Goal: Task Accomplishment & Management: Manage account settings

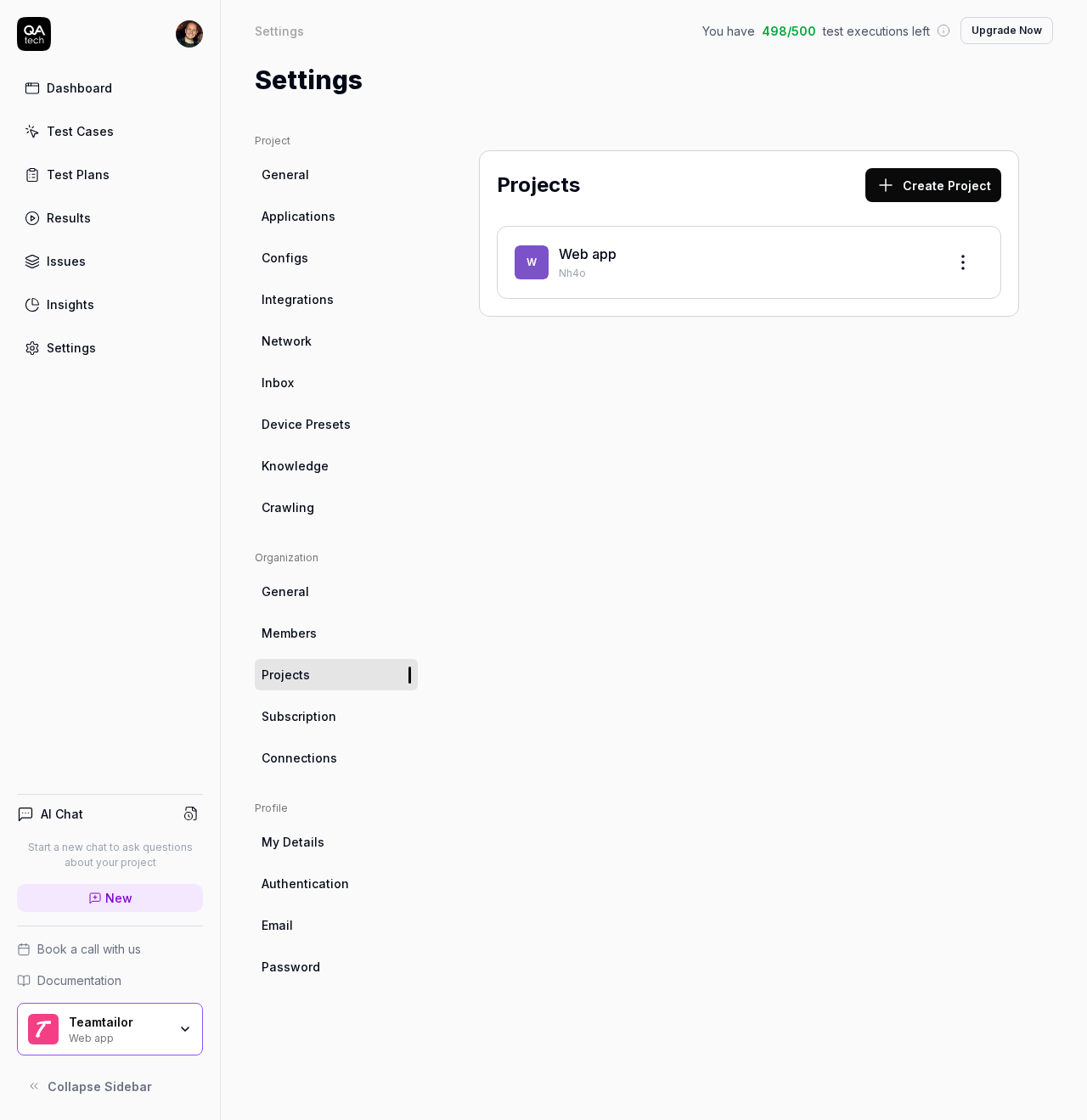
click at [310, 502] on span "Crawling" at bounding box center [287, 507] width 52 height 17
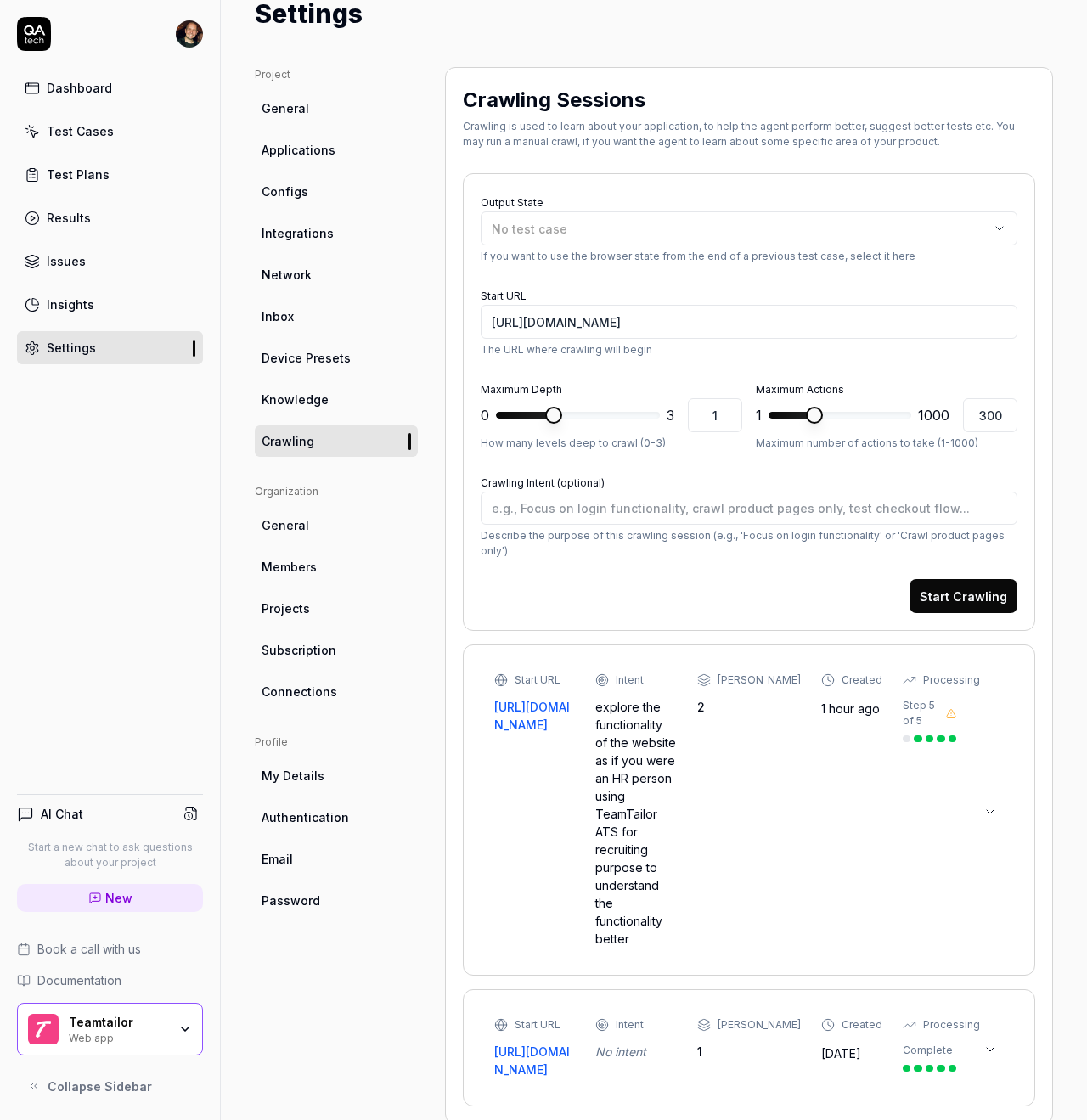
scroll to position [65, 0]
click at [953, 709] on icon at bounding box center [951, 714] width 10 height 10
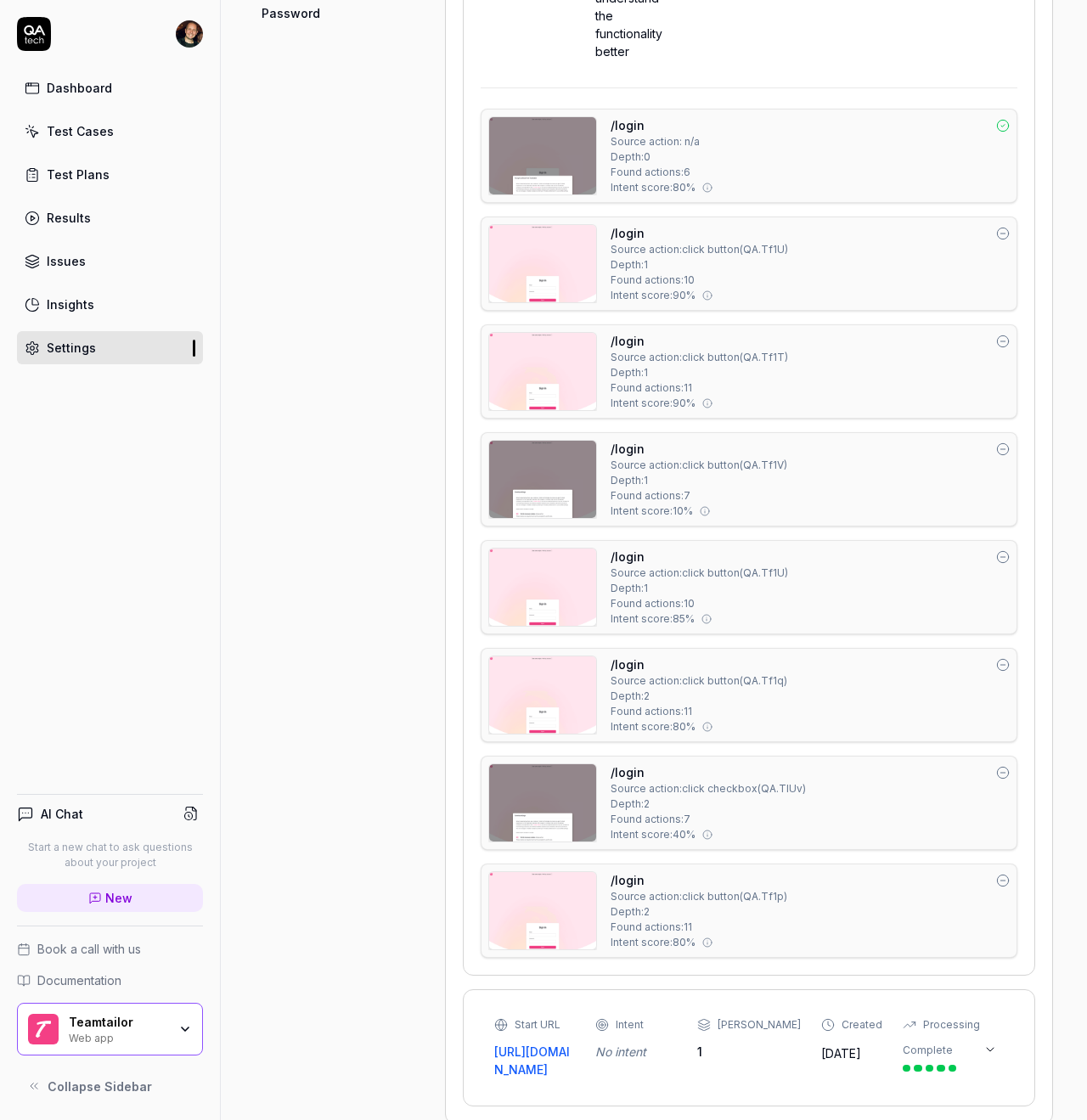
scroll to position [953, 0]
click at [752, 243] on div "Source action: click button ( QA.Tf1U )" at bounding box center [699, 251] width 178 height 16
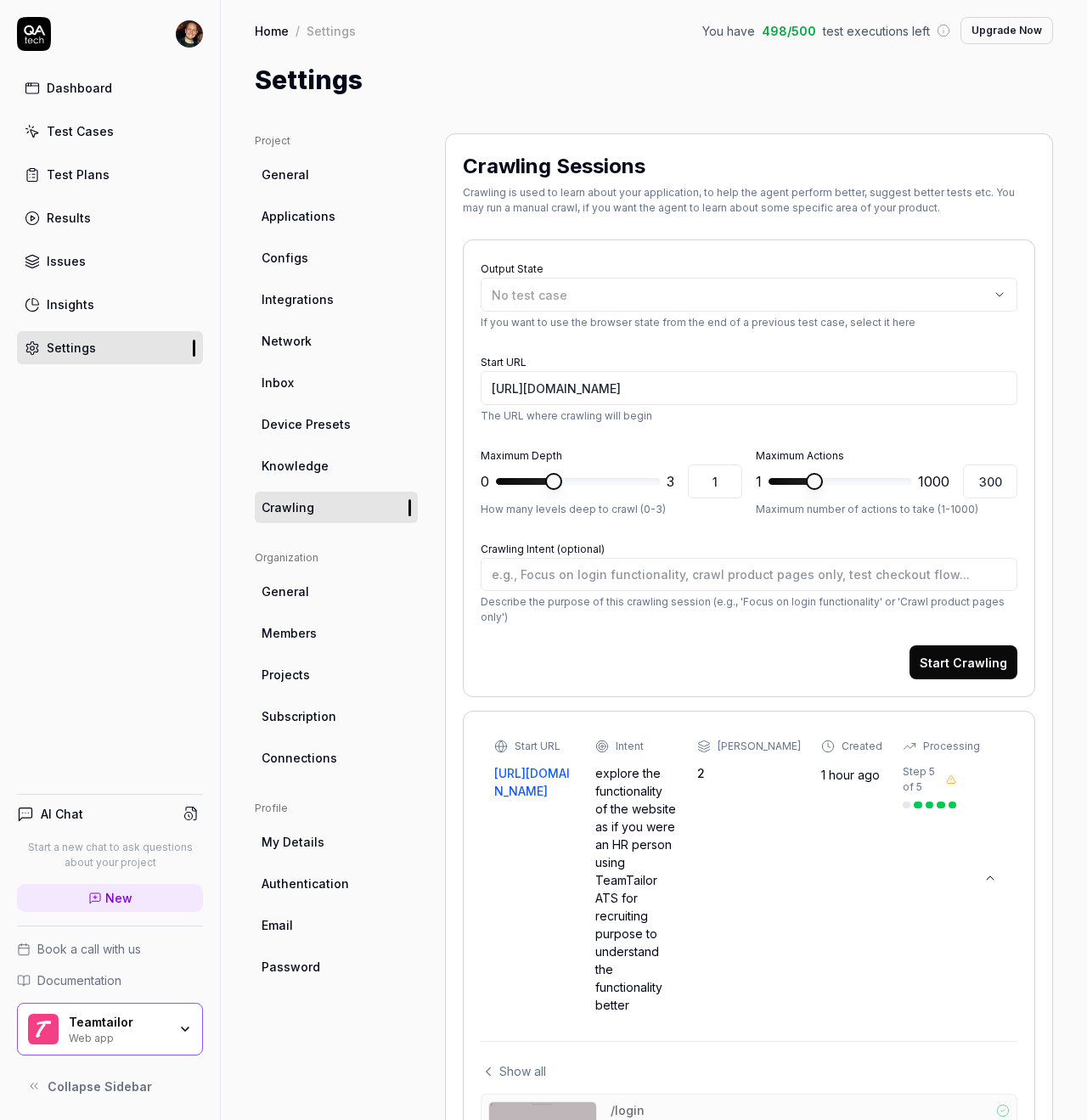
scroll to position [0, 0]
click at [74, 125] on div "Test Cases" at bounding box center [80, 131] width 67 height 17
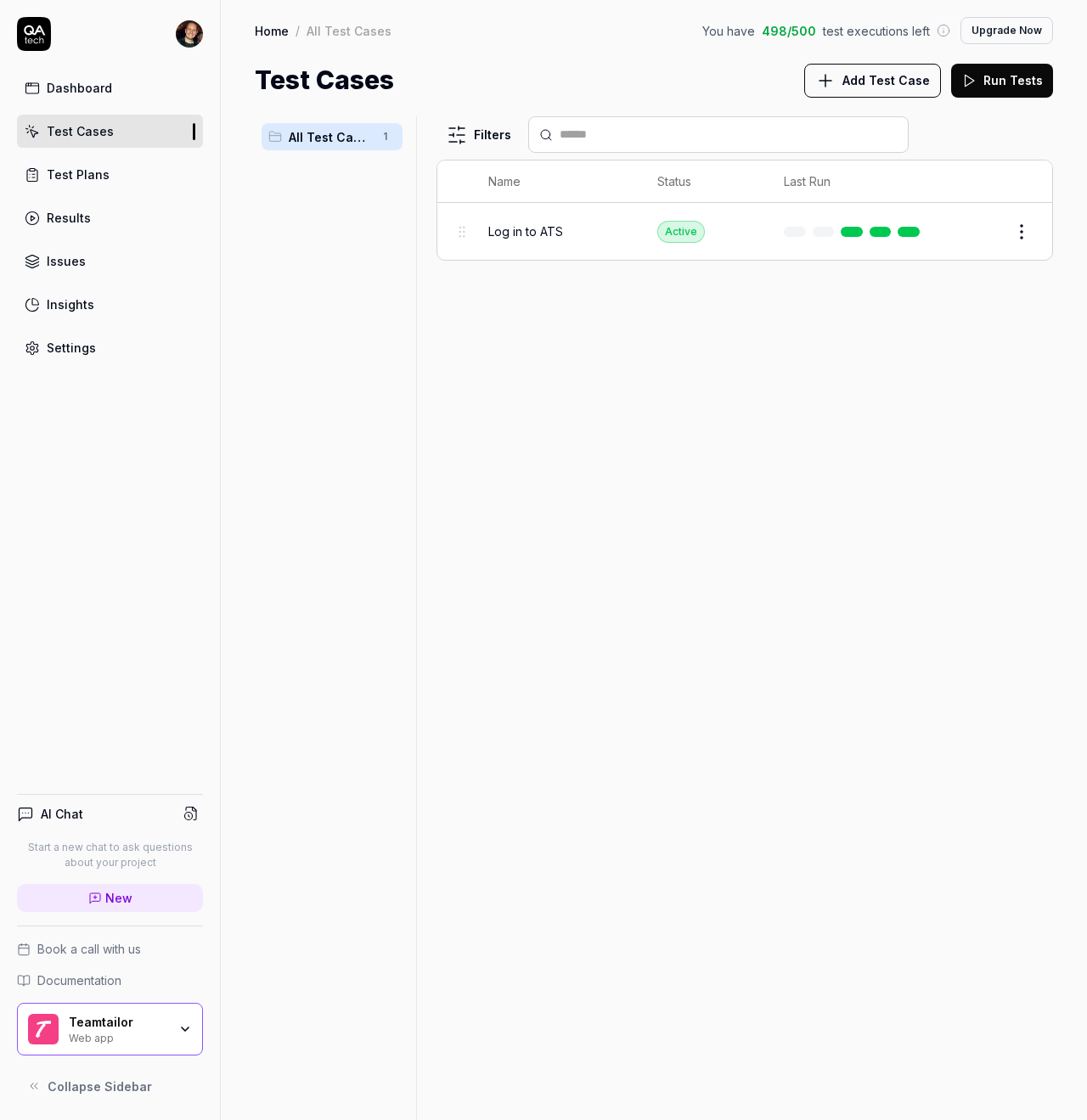
click at [317, 138] on span "All Test Cases" at bounding box center [331, 137] width 84 height 17
drag, startPoint x: 71, startPoint y: 351, endPoint x: 84, endPoint y: 353, distance: 13.2
click at [71, 351] on div "Settings" at bounding box center [71, 347] width 50 height 17
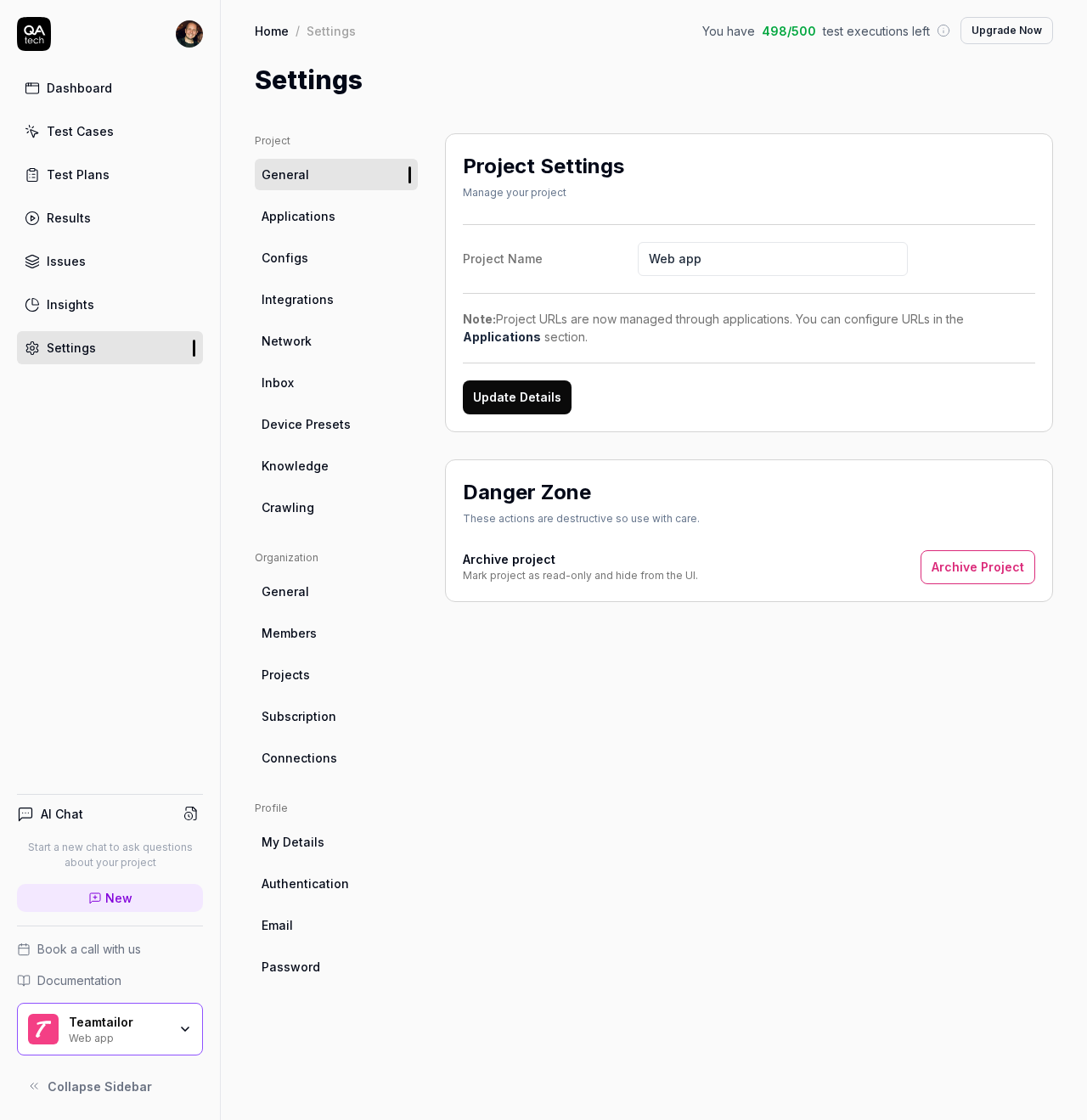
click at [295, 515] on span "Crawling" at bounding box center [287, 507] width 52 height 17
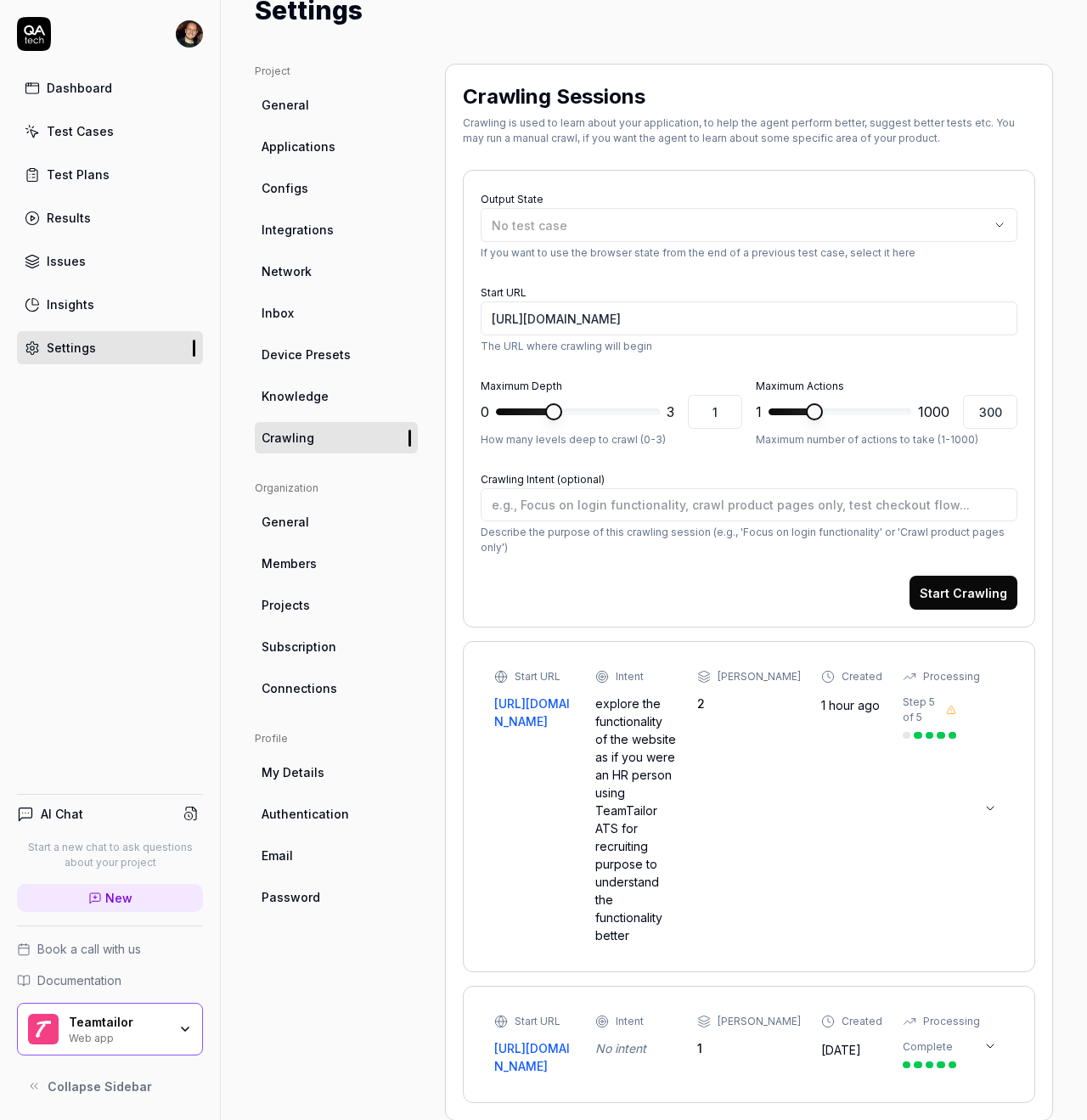
scroll to position [65, 0]
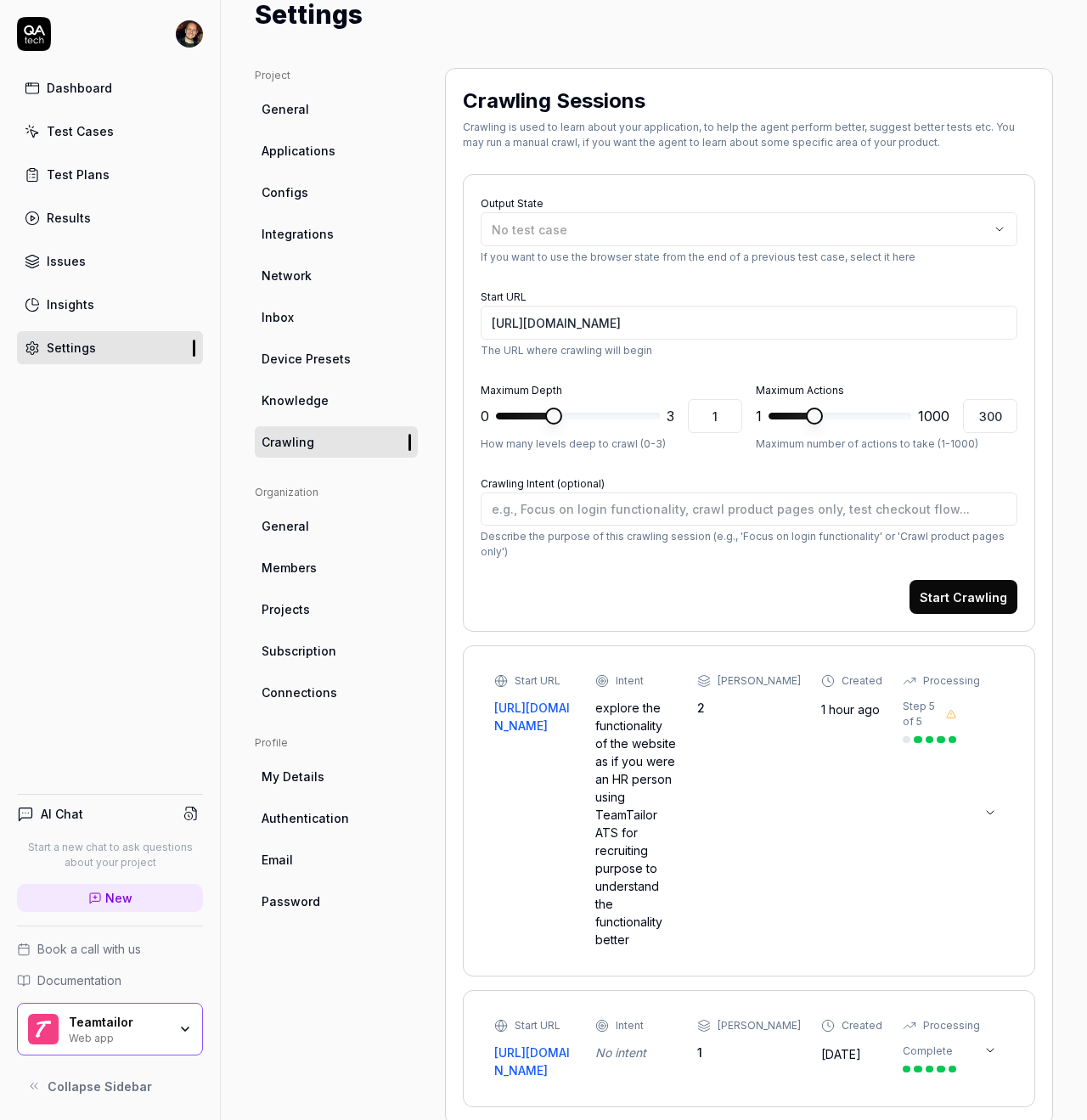
click at [996, 800] on button at bounding box center [990, 813] width 27 height 27
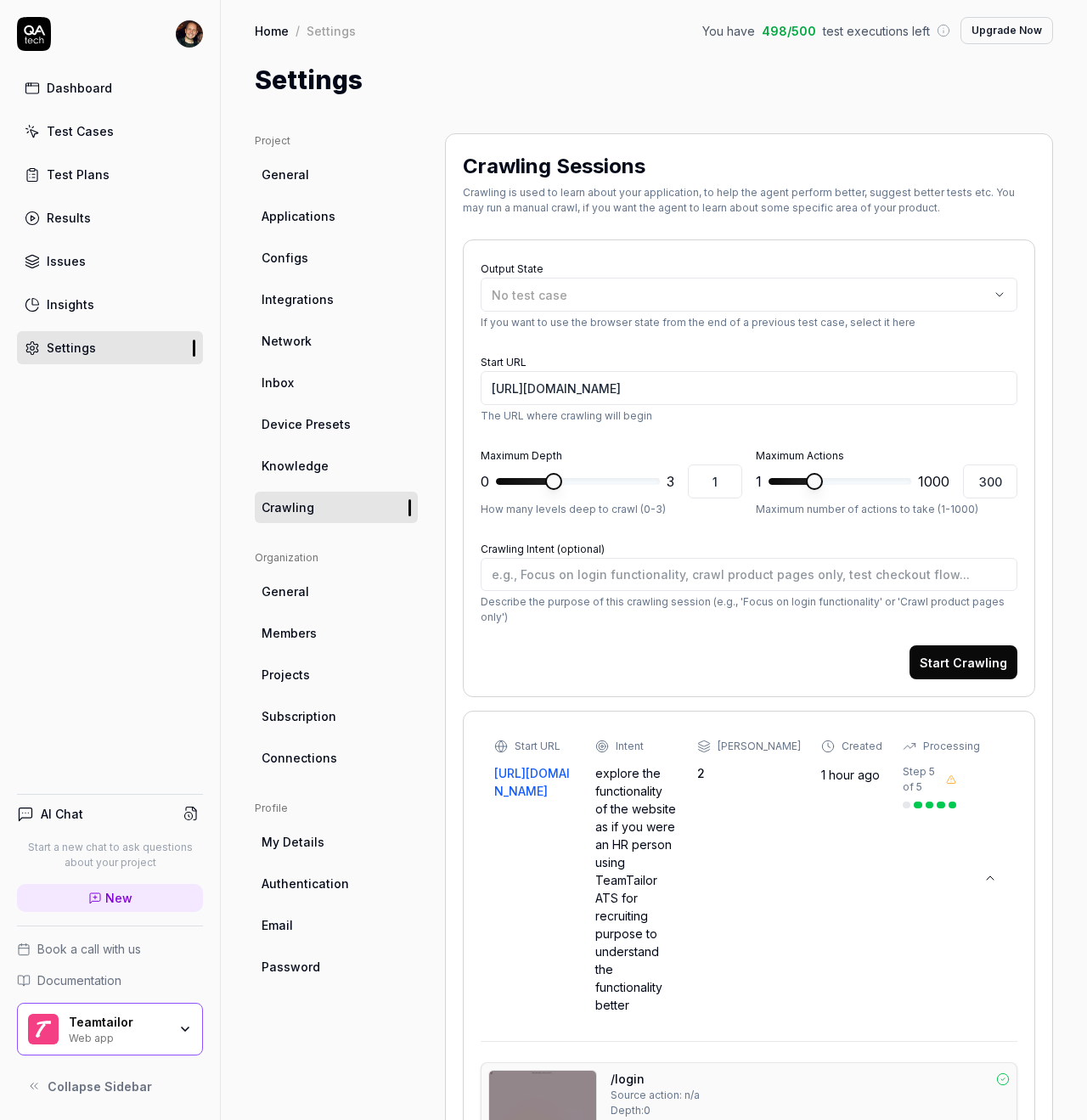
scroll to position [0, 0]
click at [1006, 293] on icon "button" at bounding box center [1000, 295] width 14 height 14
click at [851, 206] on div "Crawling is used to learn about your application, to help the agent perform bet…" at bounding box center [749, 200] width 572 height 30
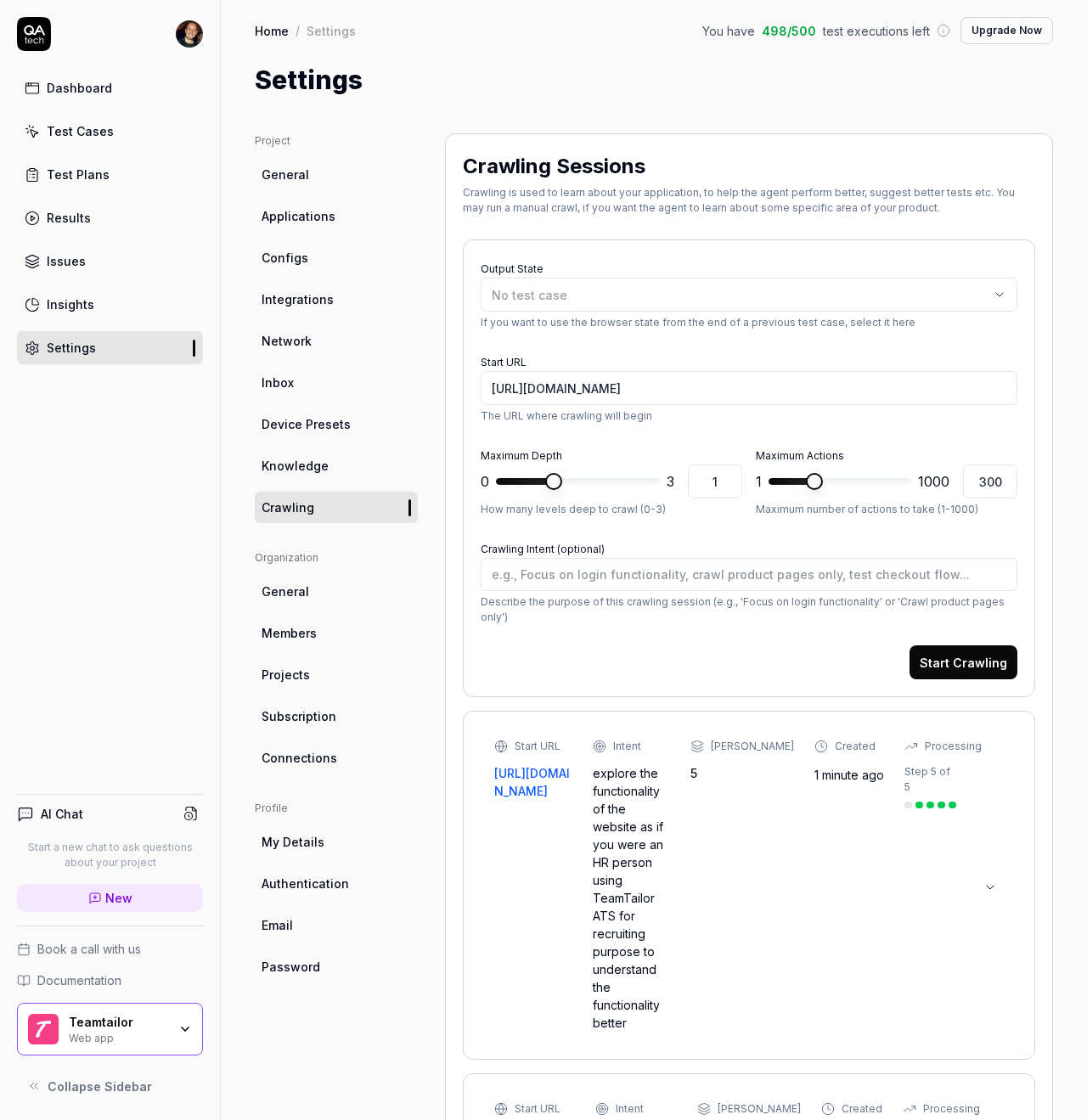
type textarea "*"
